Goal: Task Accomplishment & Management: Manage account settings

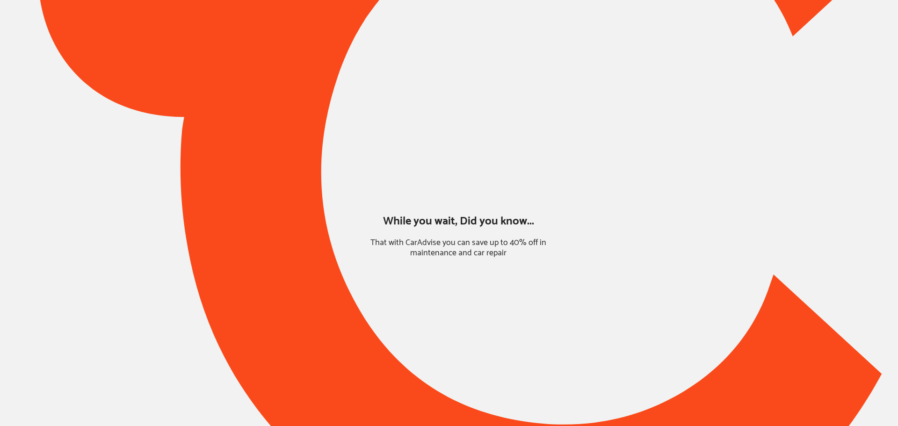
type input "*****"
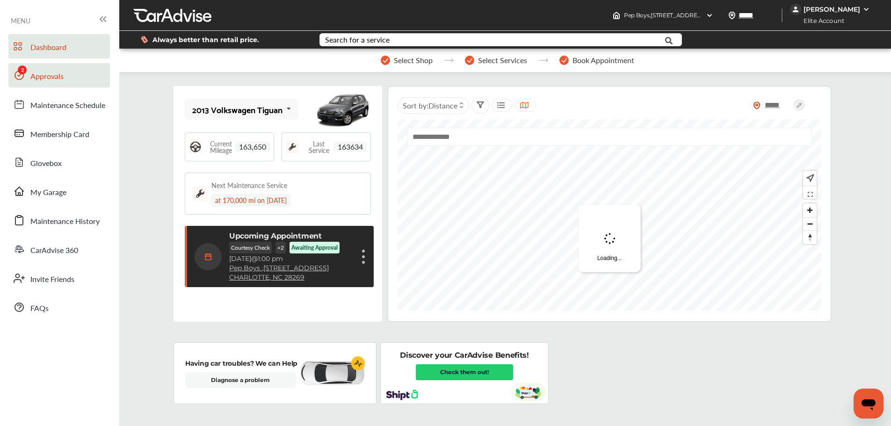
click at [41, 80] on span "Approvals" at bounding box center [46, 77] width 33 height 12
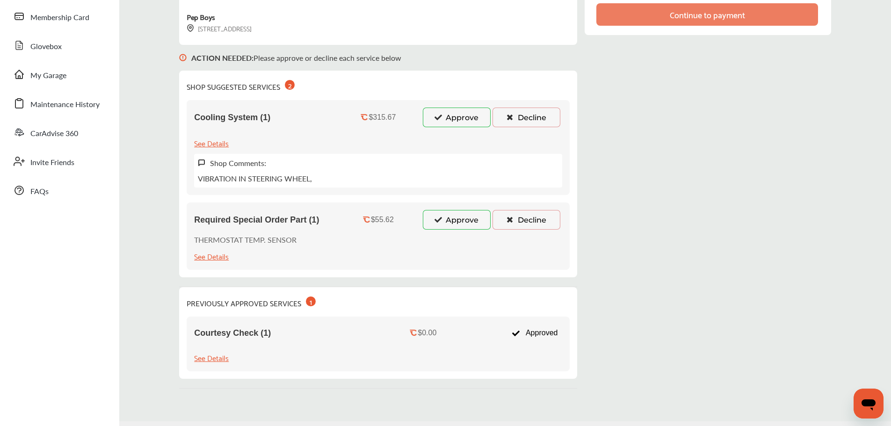
scroll to position [140, 0]
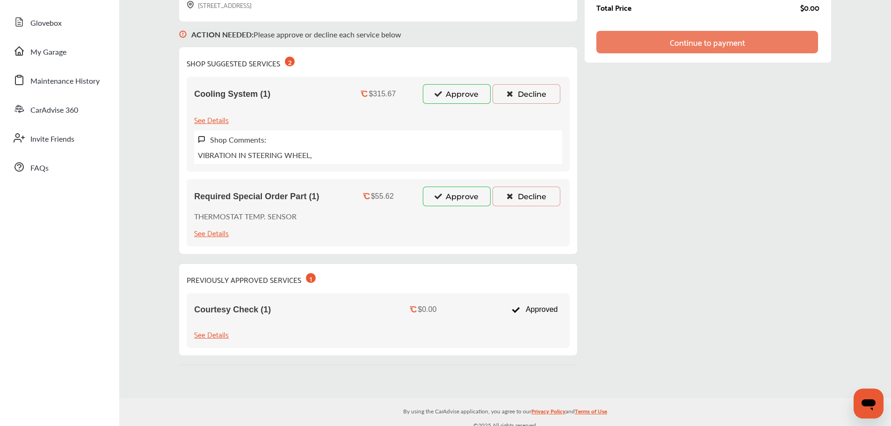
click at [452, 190] on button "Approve" at bounding box center [457, 197] width 68 height 20
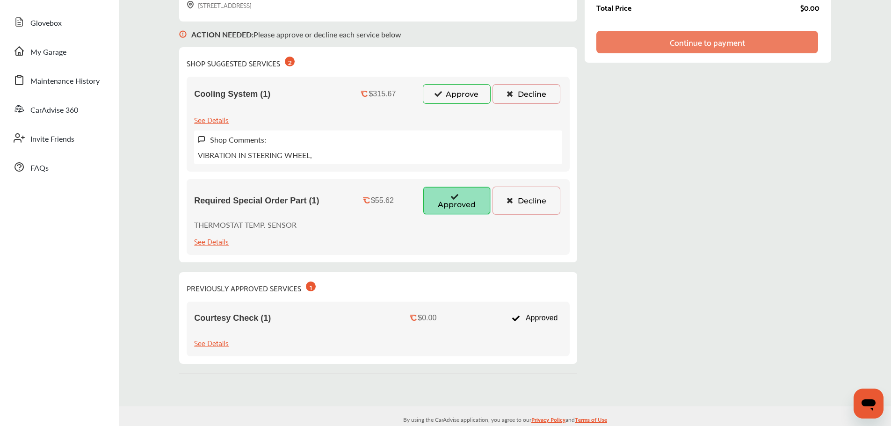
click at [455, 95] on button "Approve" at bounding box center [457, 94] width 68 height 20
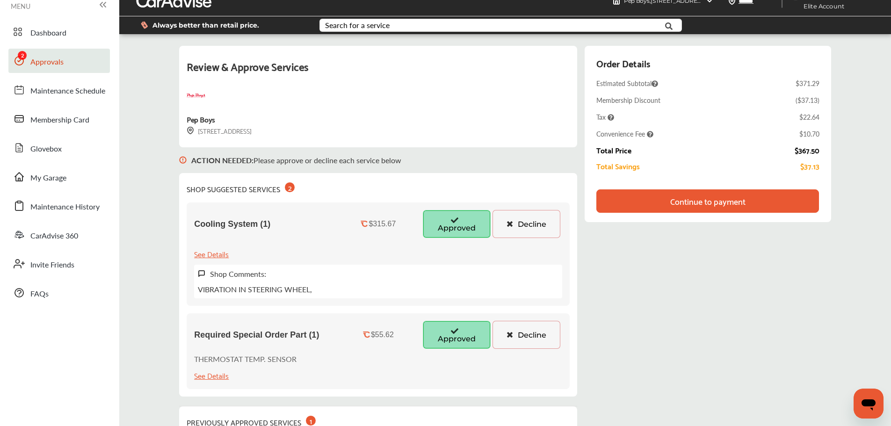
scroll to position [0, 0]
